Goal: Navigation & Orientation: Find specific page/section

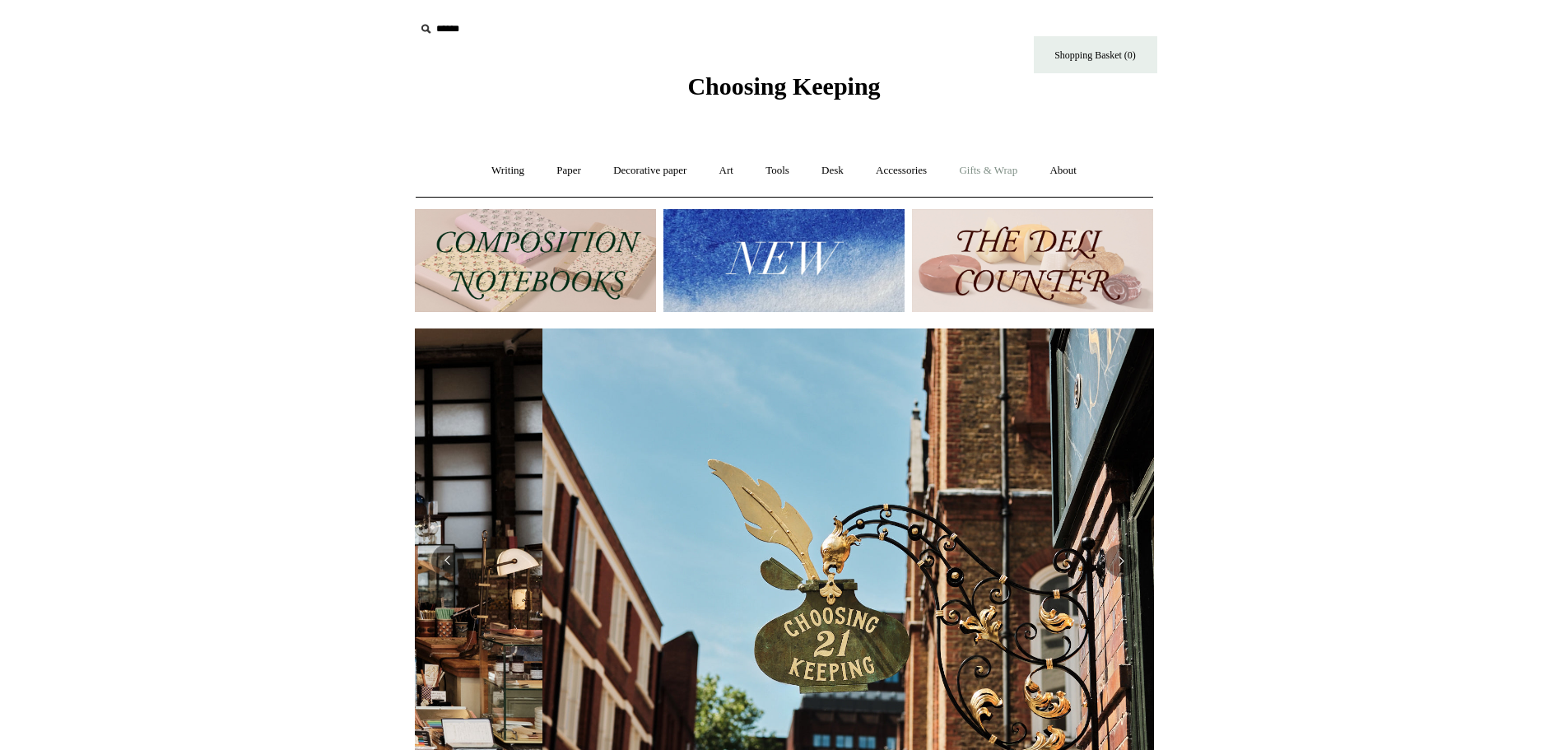
click at [986, 170] on link "Gifts & Wrap +" at bounding box center [988, 170] width 89 height 44
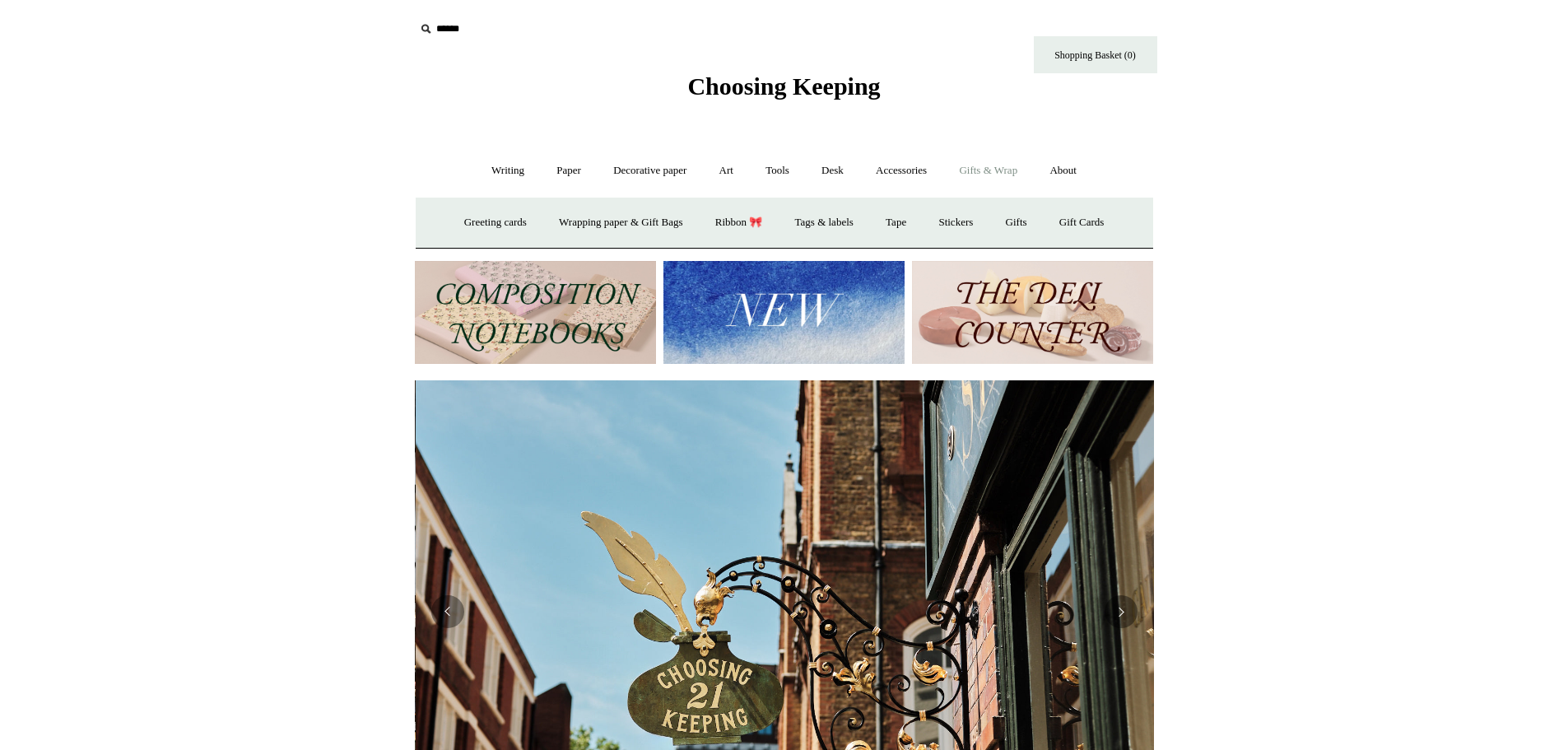
scroll to position [0, 739]
click at [986, 170] on link "Gifts & Wrap -" at bounding box center [988, 170] width 89 height 44
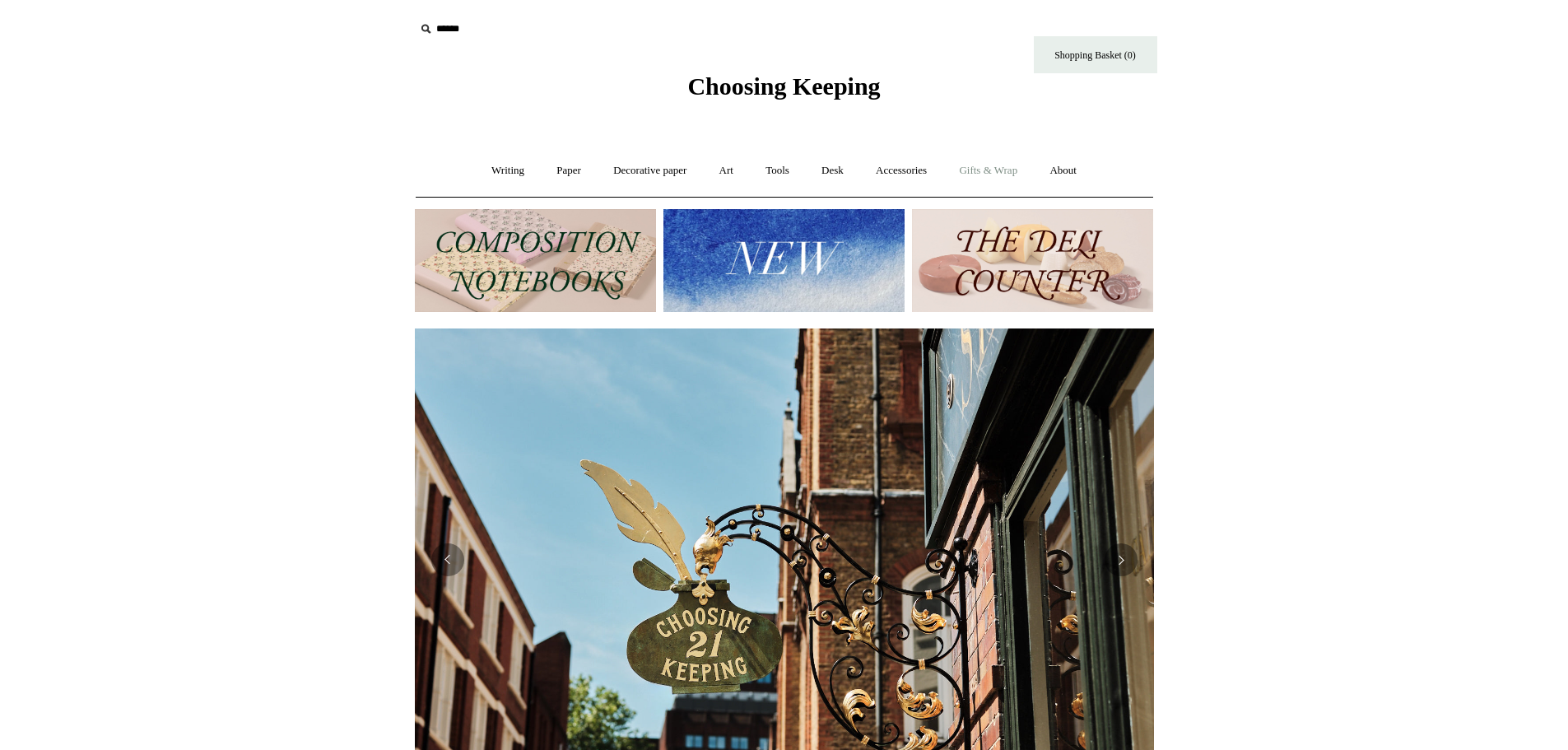
click at [983, 172] on link "Gifts & Wrap +" at bounding box center [988, 170] width 89 height 44
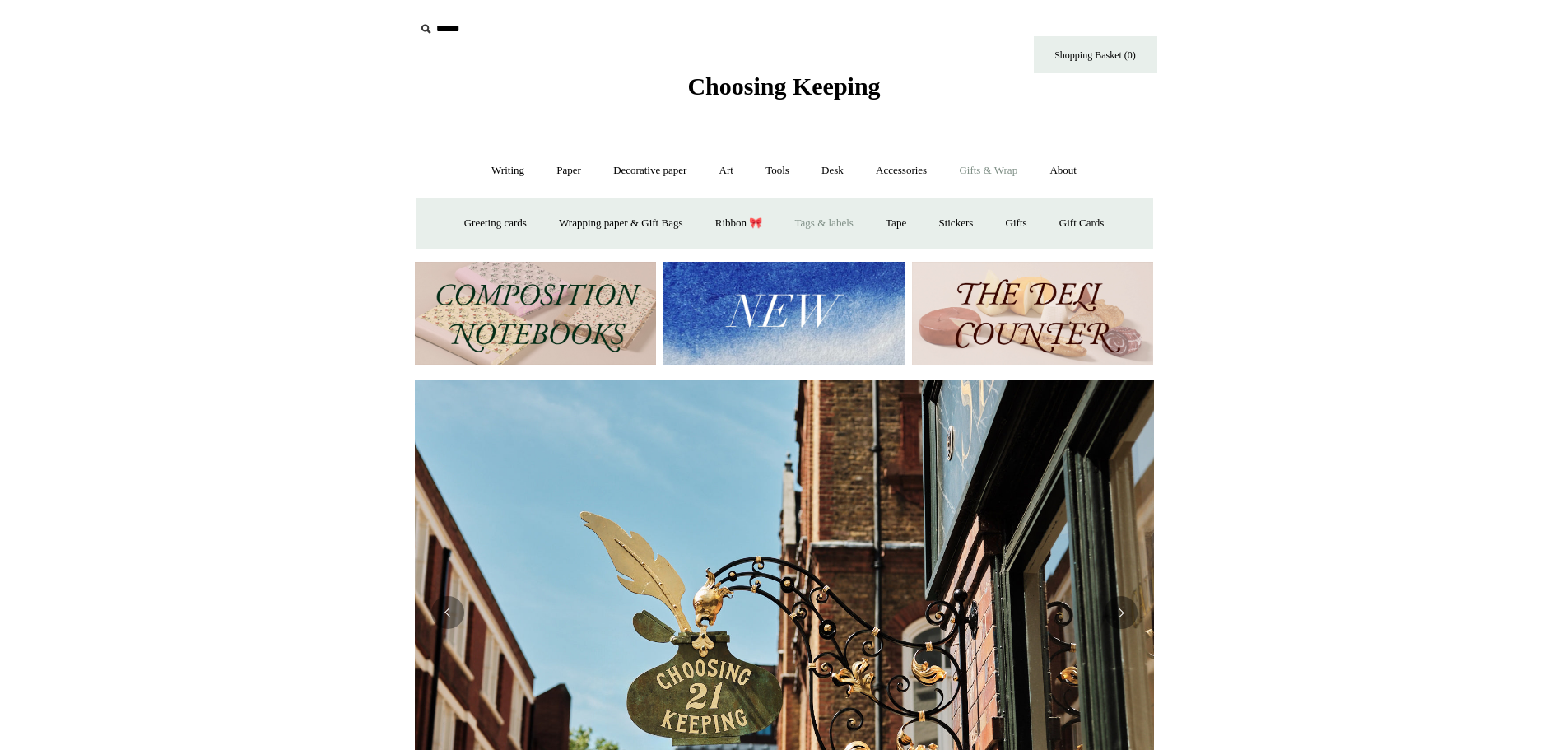
click at [804, 220] on link "Tags & labels" at bounding box center [824, 223] width 89 height 44
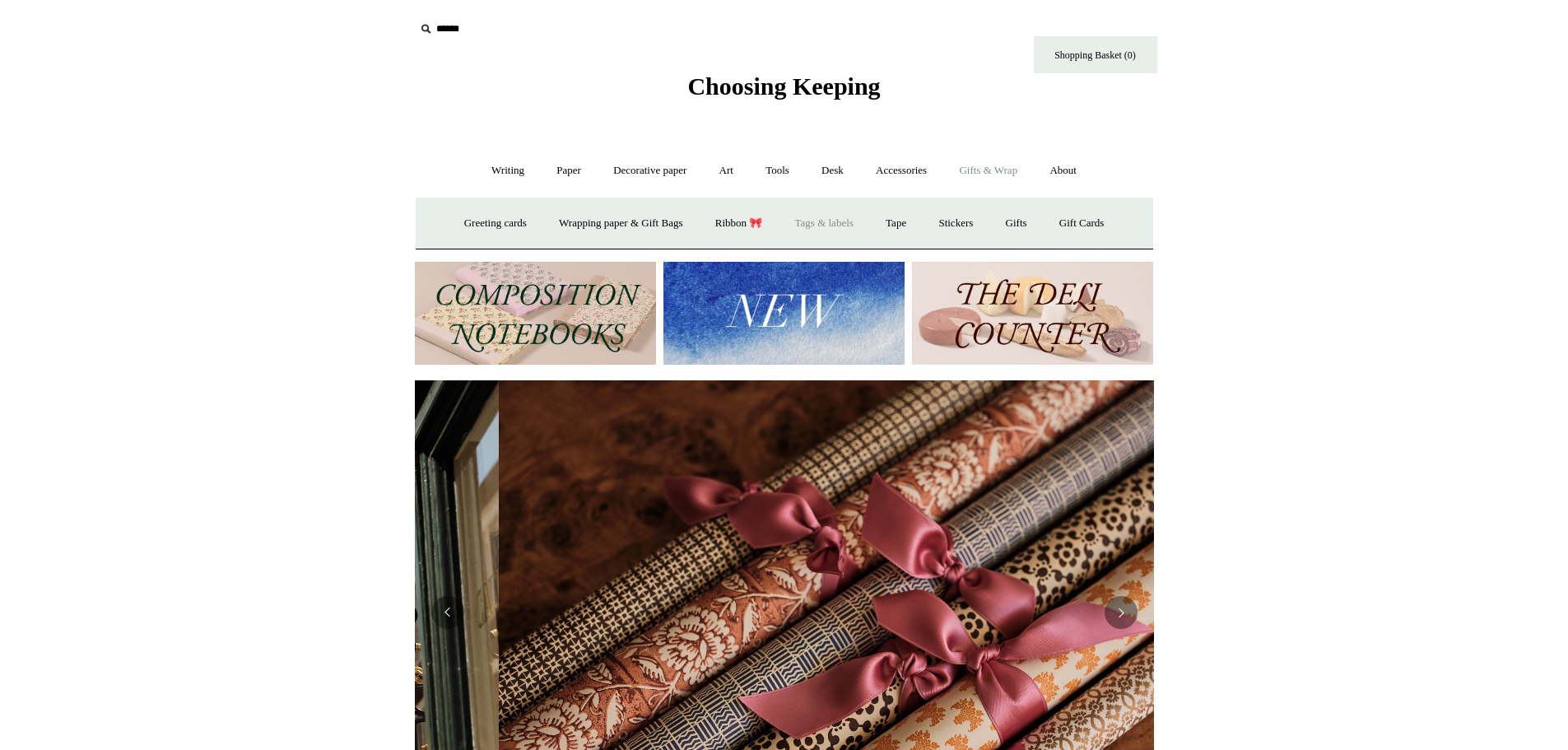
scroll to position [0, 1478]
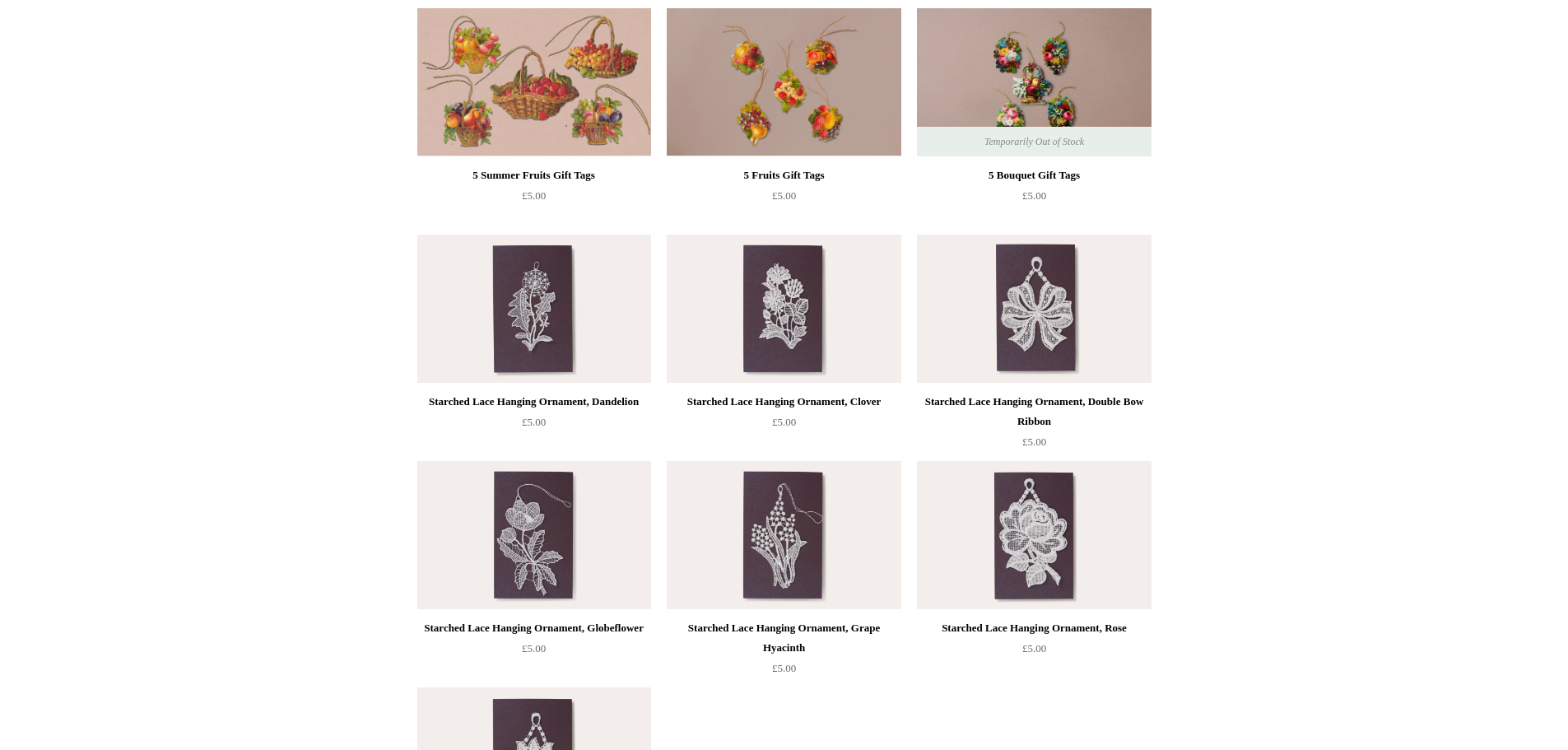
scroll to position [82, 0]
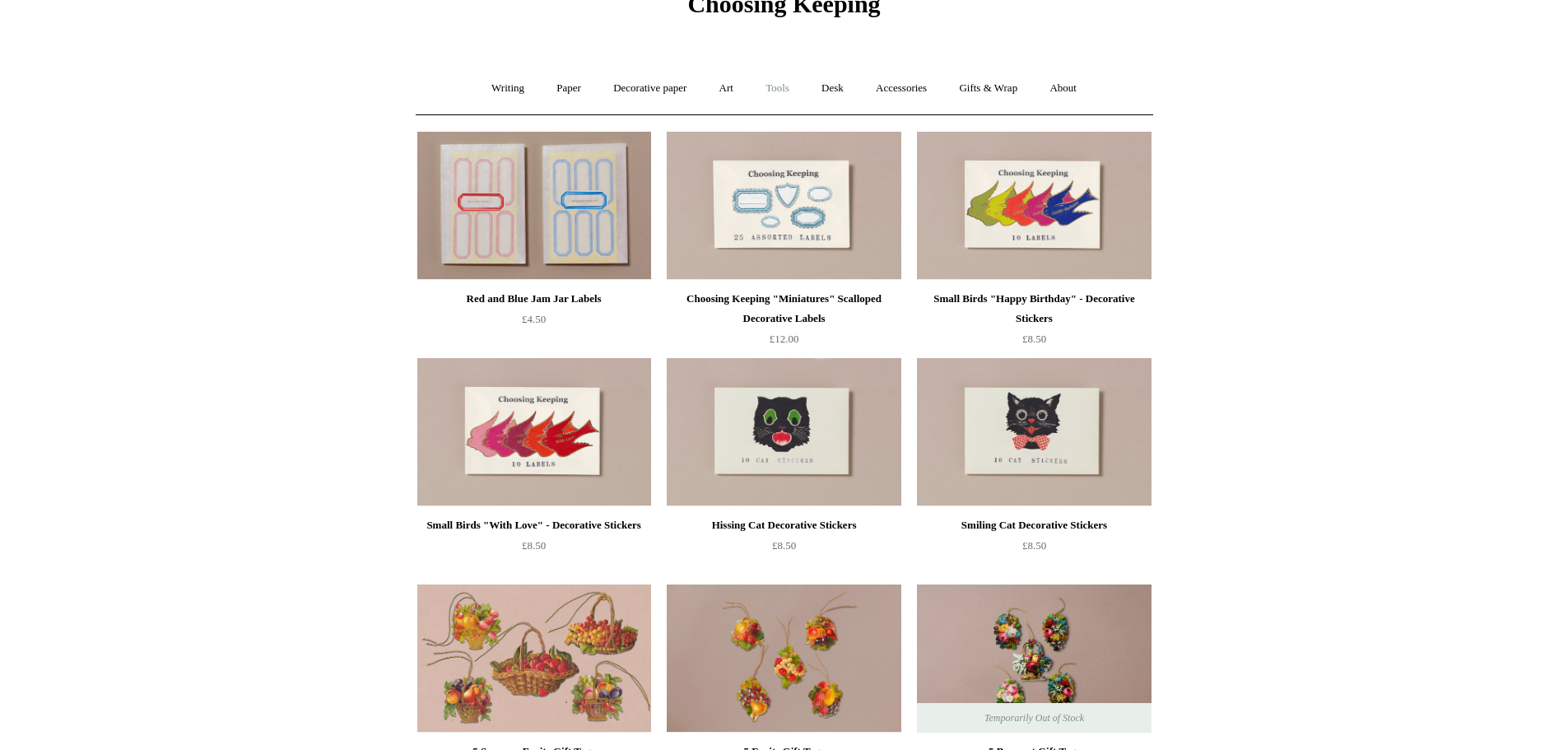
click at [792, 87] on link "Tools +" at bounding box center [777, 89] width 53 height 44
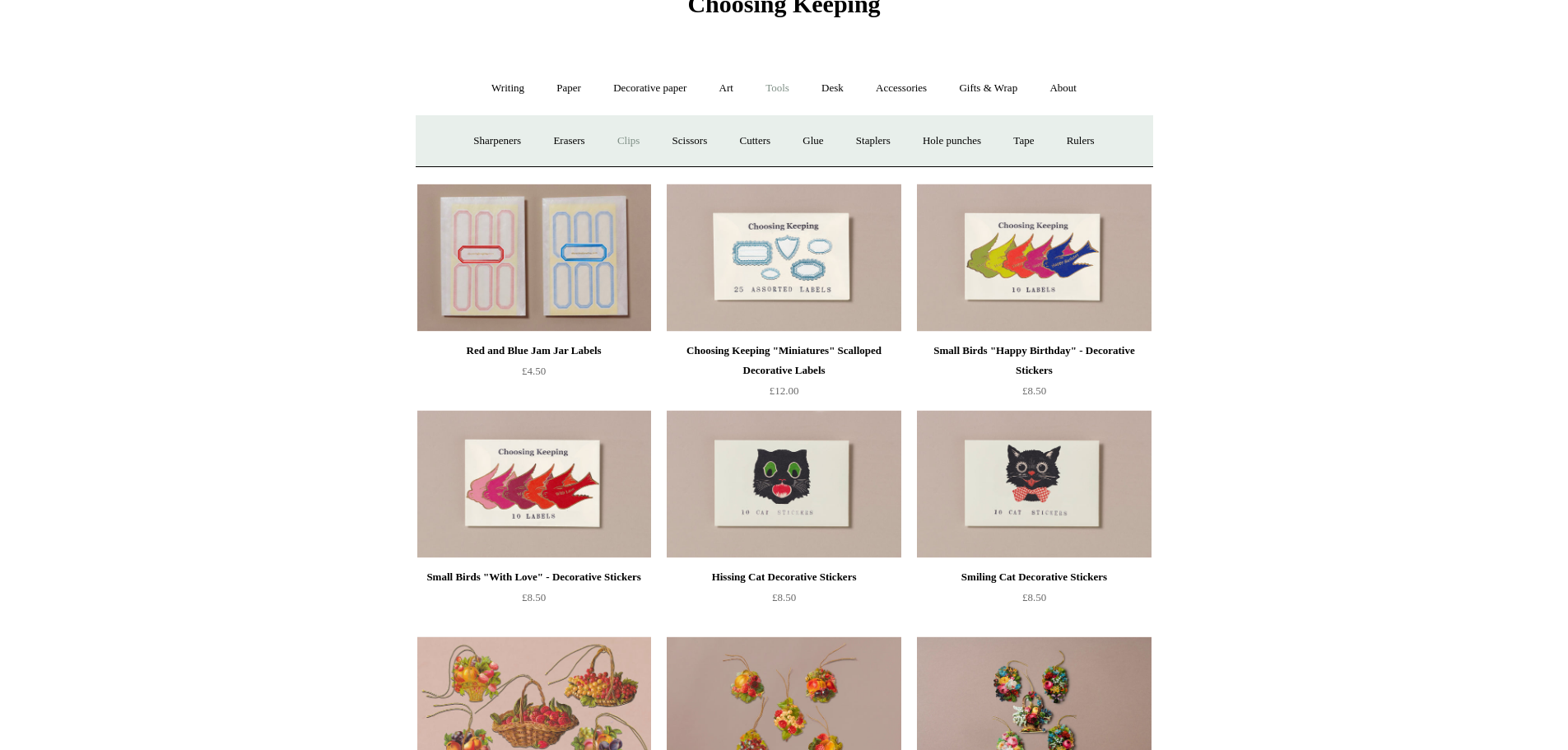
click at [619, 139] on link "Clips +" at bounding box center [629, 141] width 52 height 44
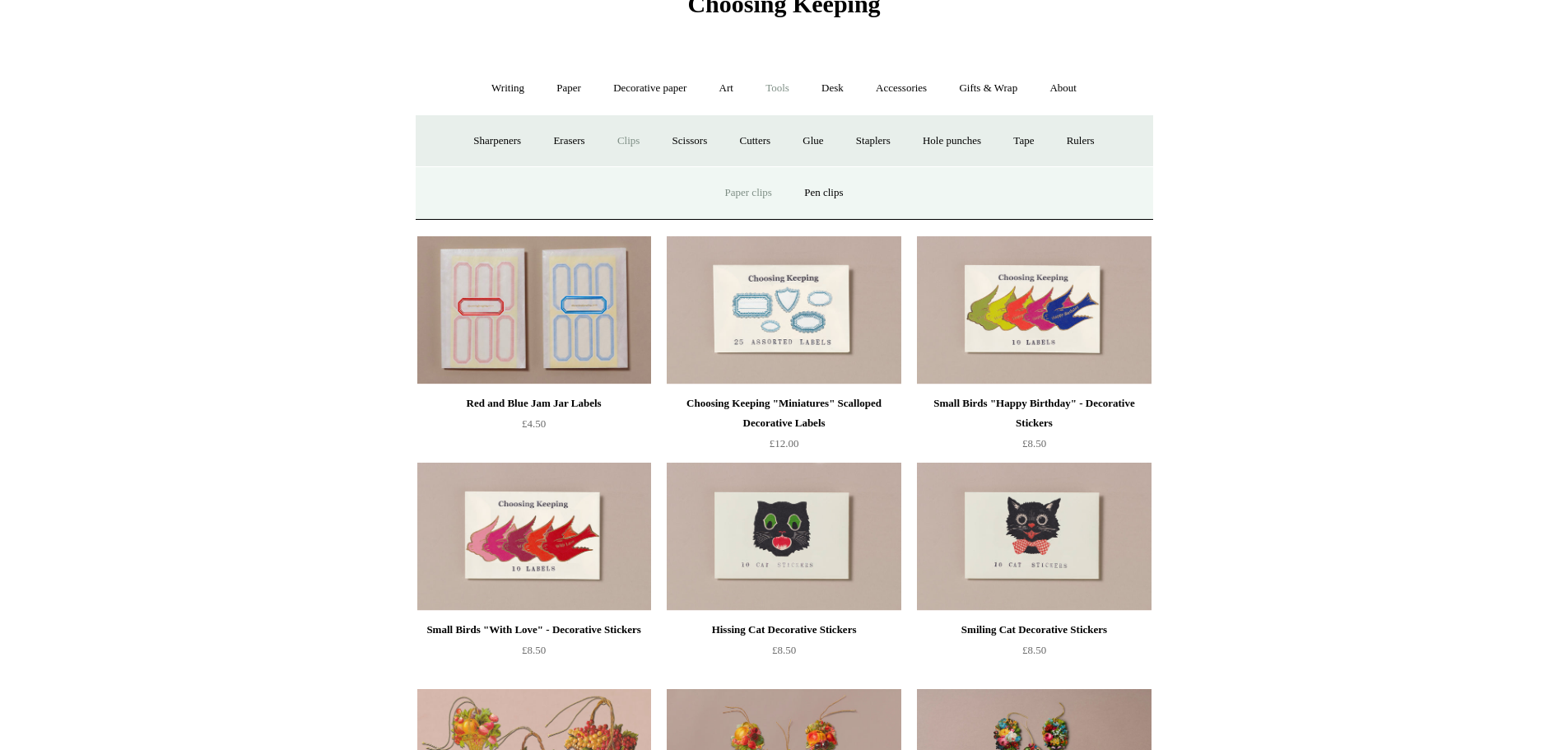
click at [757, 191] on link "Paper clips" at bounding box center [748, 193] width 76 height 44
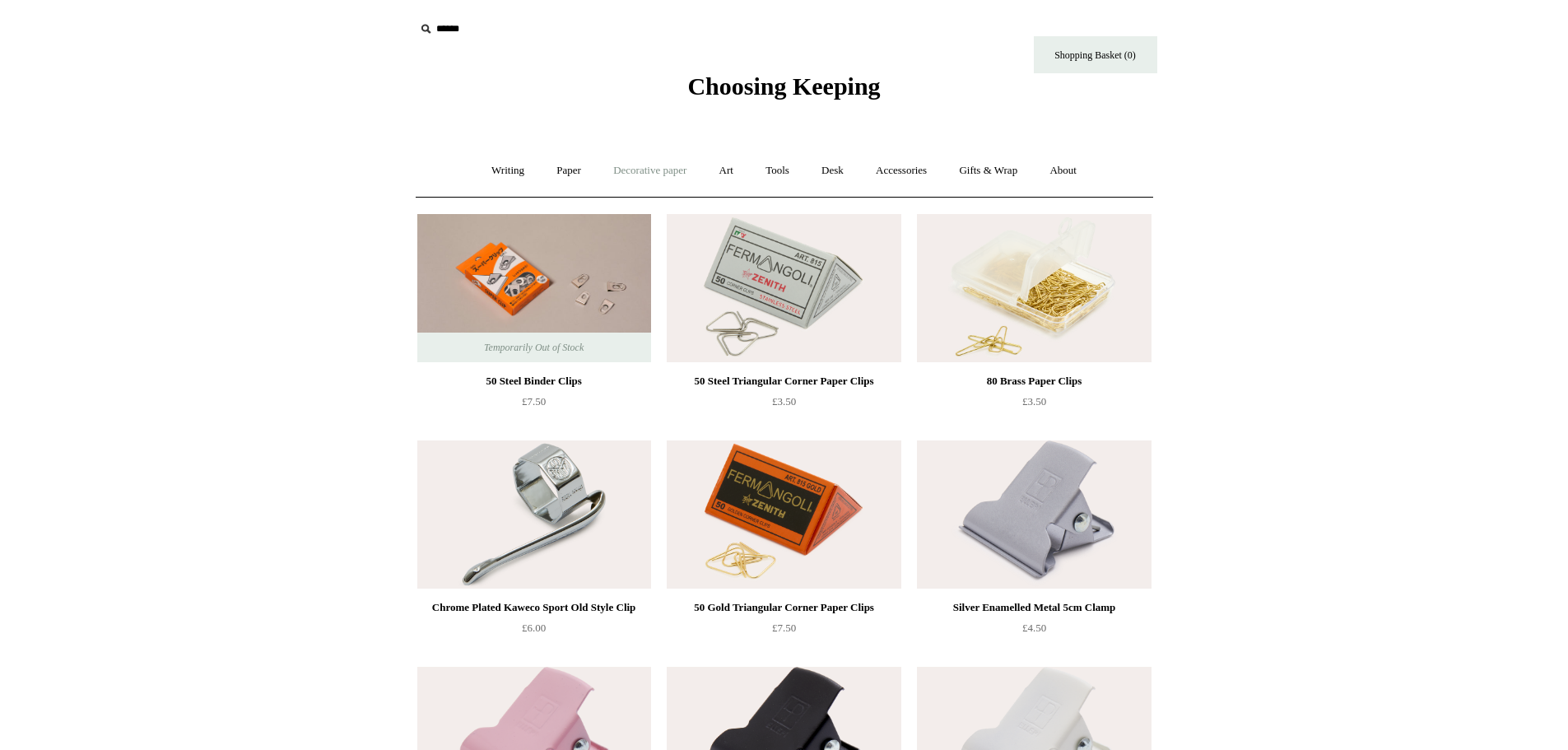
click at [649, 175] on link "Decorative paper +" at bounding box center [649, 170] width 102 height 44
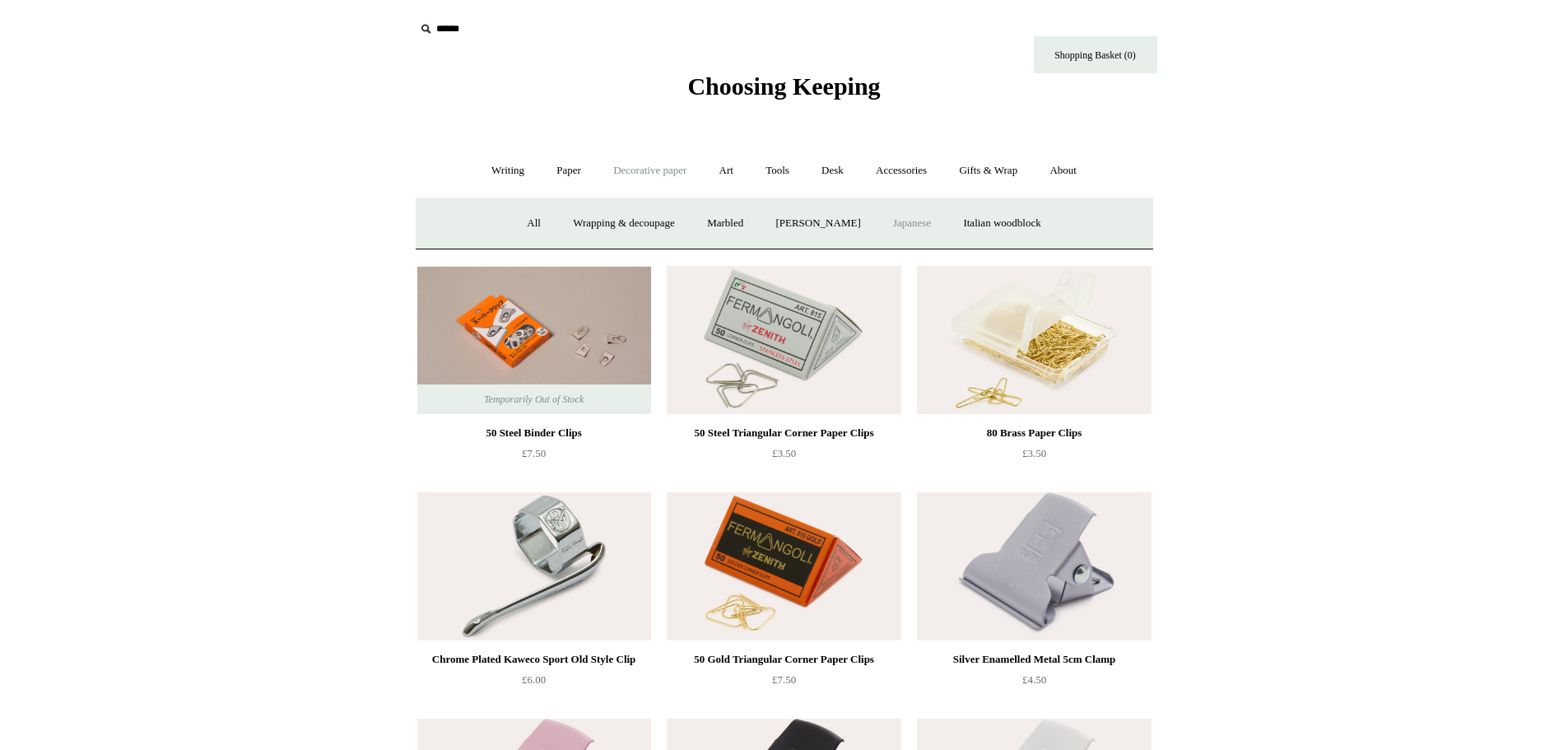
click at [907, 229] on link "Japanese" at bounding box center [912, 223] width 67 height 44
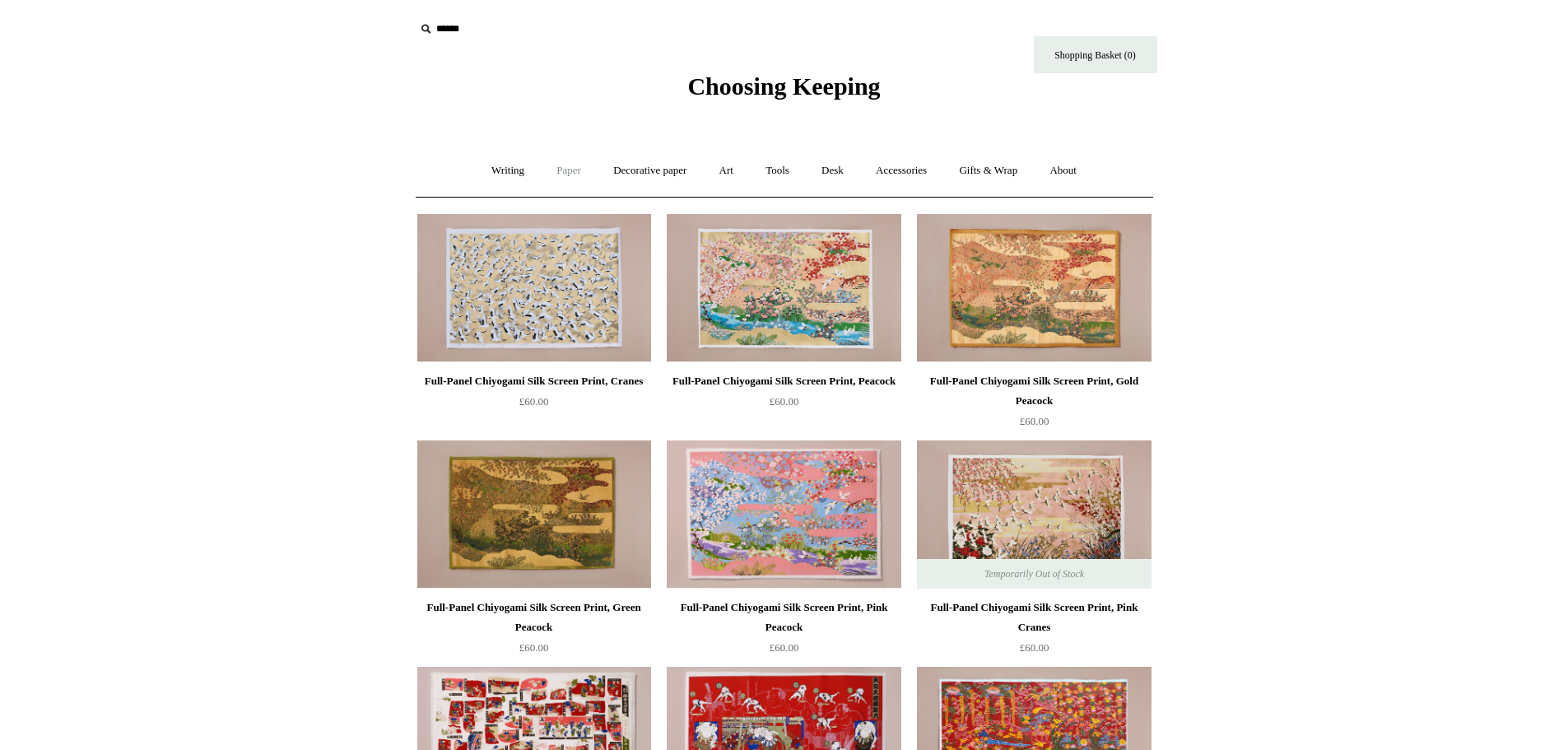
click at [556, 172] on link "Paper +" at bounding box center [568, 170] width 54 height 44
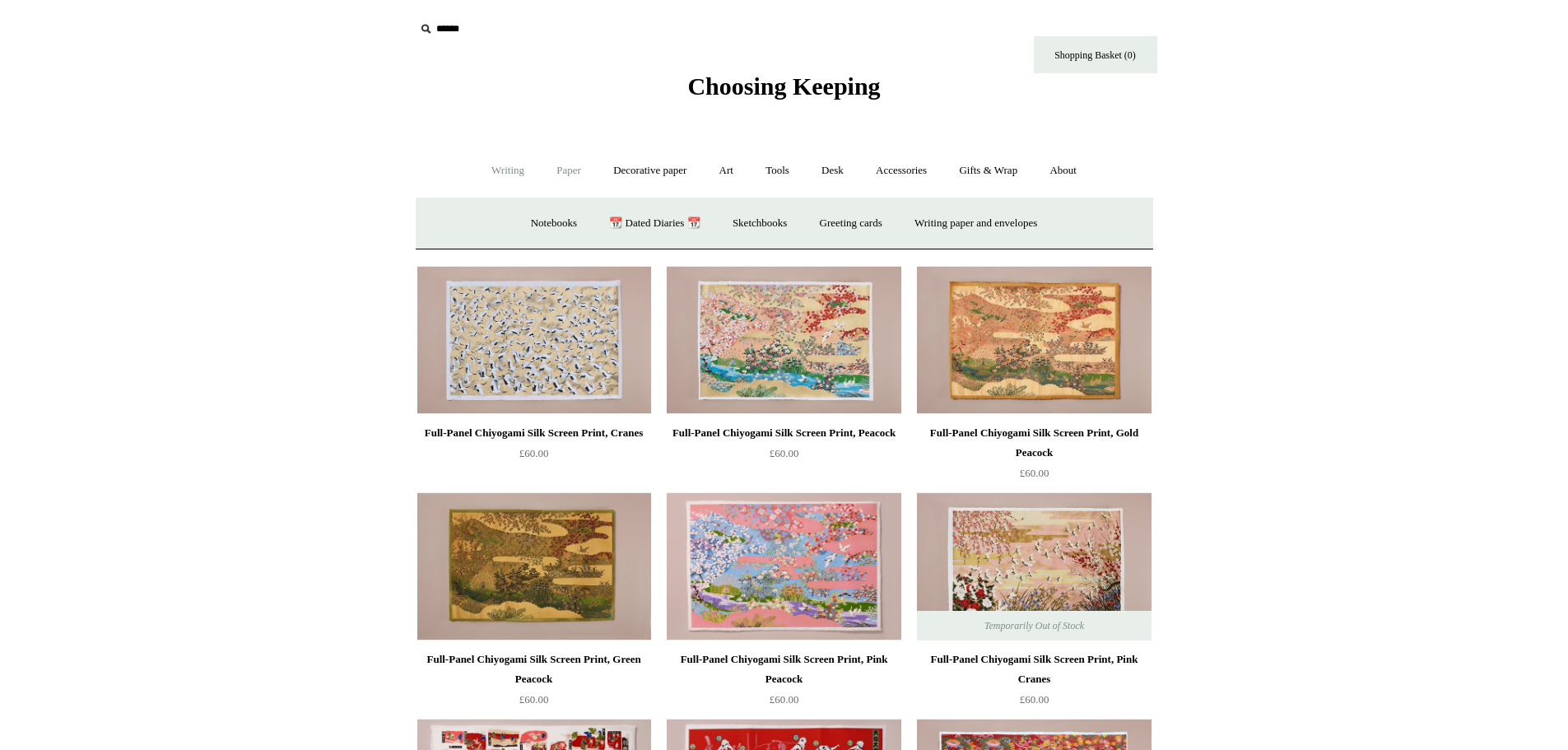
click at [510, 169] on link "Writing +" at bounding box center [507, 170] width 62 height 44
click at [552, 169] on link "Paper +" at bounding box center [568, 170] width 54 height 44
click at [516, 219] on link "Notebooks +" at bounding box center [553, 223] width 75 height 44
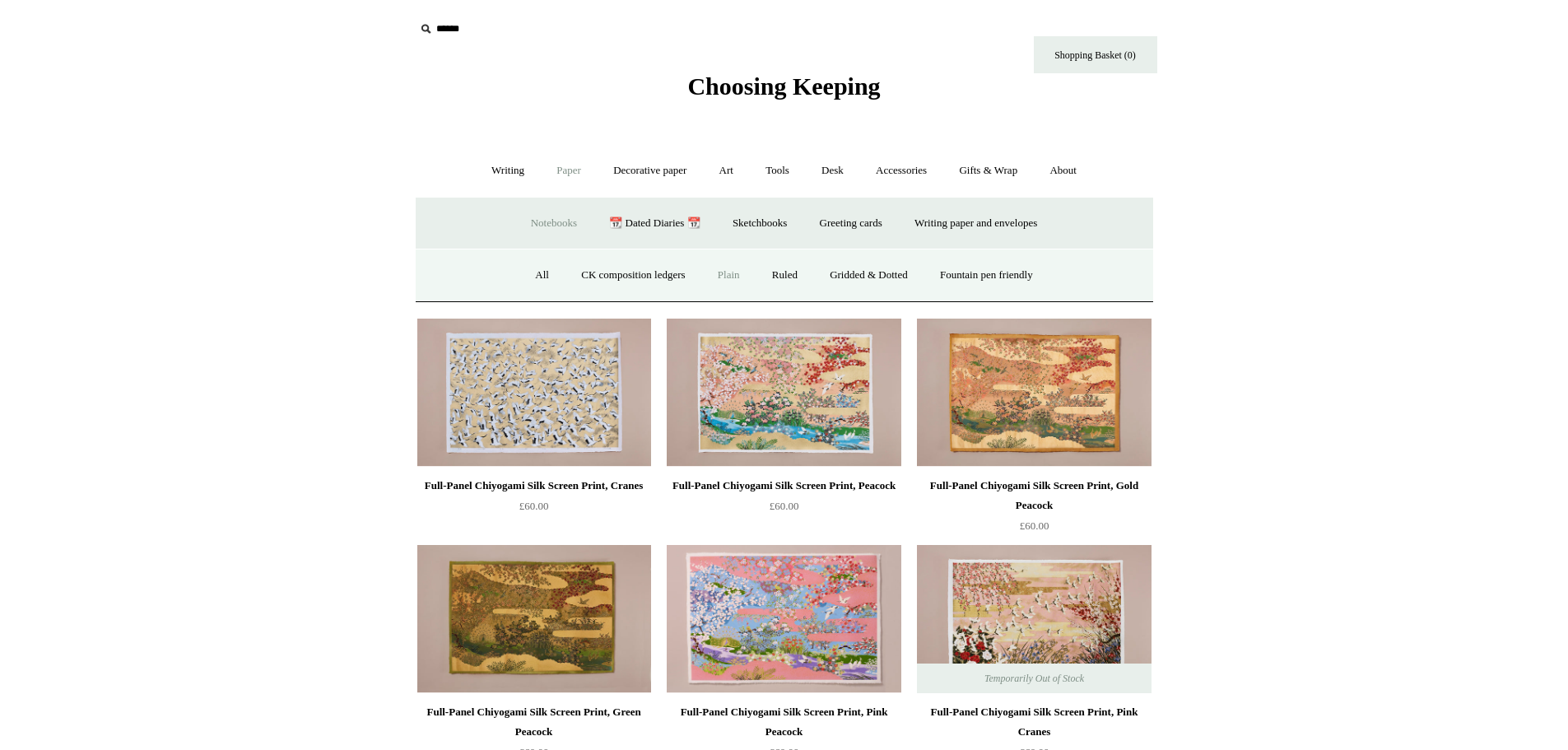
click at [730, 283] on link "Plain" at bounding box center [729, 275] width 52 height 44
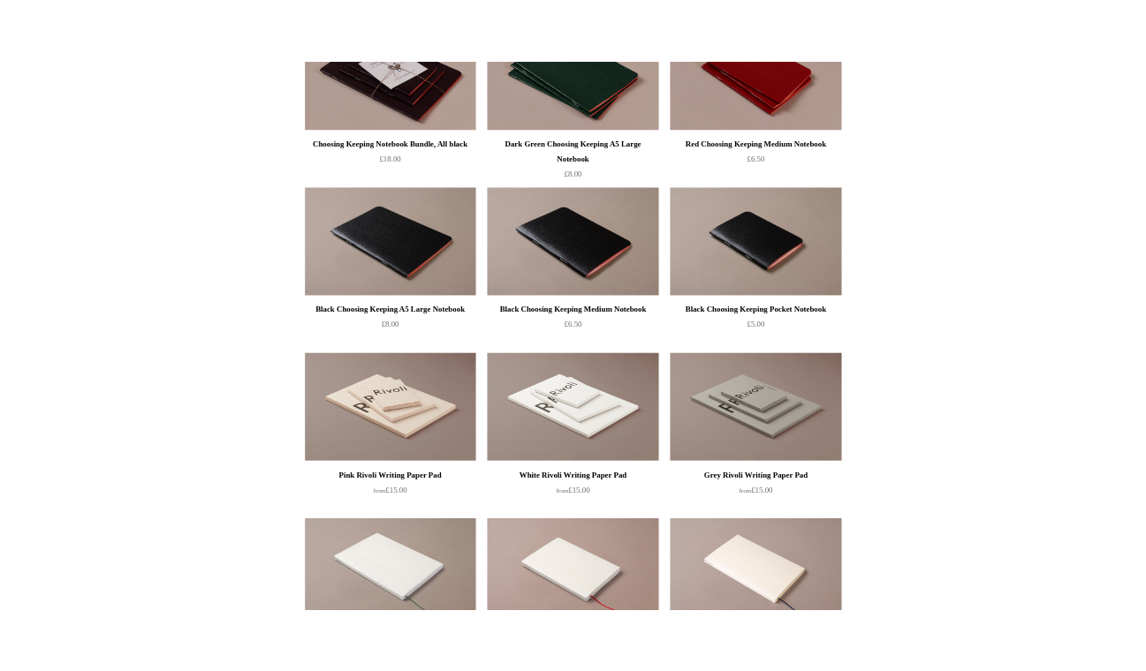
scroll to position [1060, 0]
